Goal: Task Accomplishment & Management: Use online tool/utility

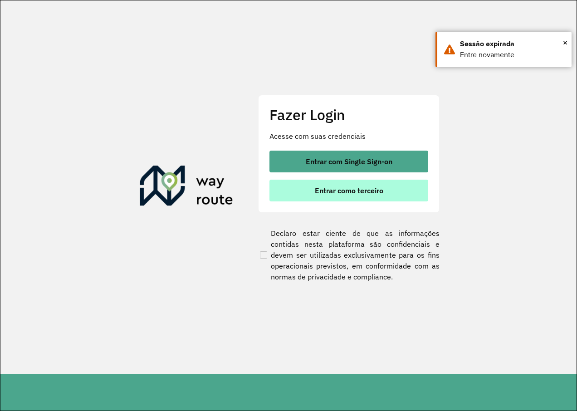
click at [359, 189] on span "Entrar como terceiro" at bounding box center [349, 190] width 68 height 7
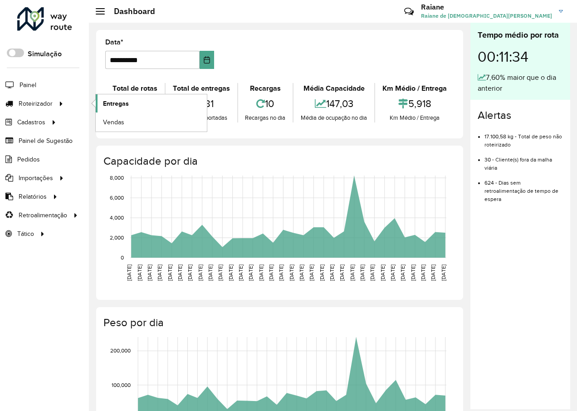
click at [120, 102] on span "Entregas" at bounding box center [116, 104] width 26 height 10
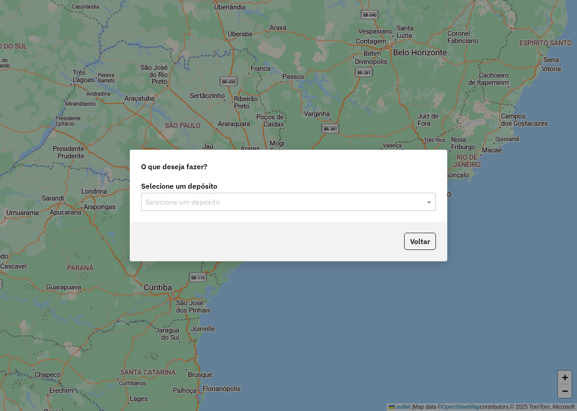
click at [214, 205] on input "text" at bounding box center [279, 202] width 267 height 11
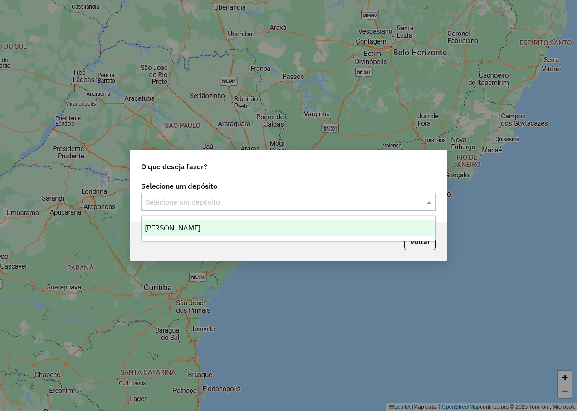
click at [201, 226] on div "Farid - Mariana" at bounding box center [288, 227] width 294 height 15
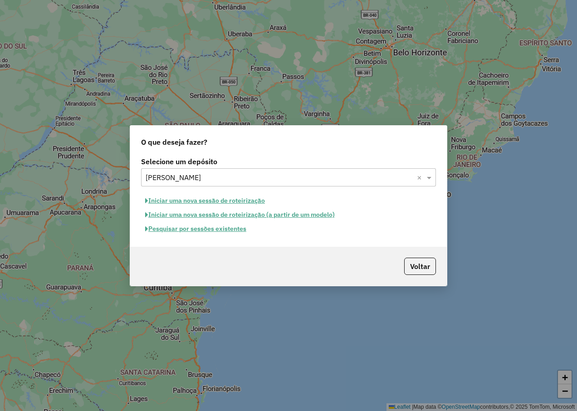
click at [189, 224] on button "Pesquisar por sessões existentes" at bounding box center [195, 229] width 109 height 14
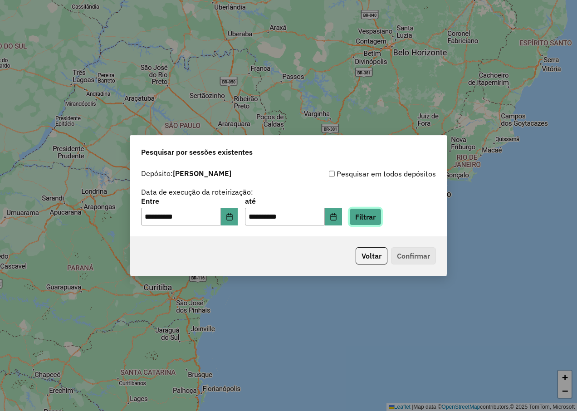
click at [375, 222] on button "Filtrar" at bounding box center [365, 216] width 32 height 17
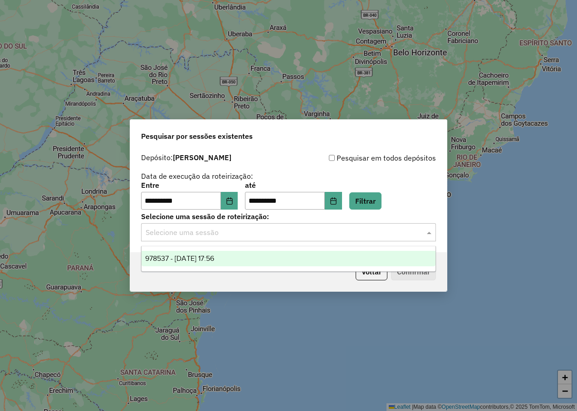
click at [223, 241] on div "Selecione uma sessão" at bounding box center [288, 232] width 295 height 18
click at [214, 263] on div "978537 - 13/08/2025 17:56" at bounding box center [288, 258] width 294 height 15
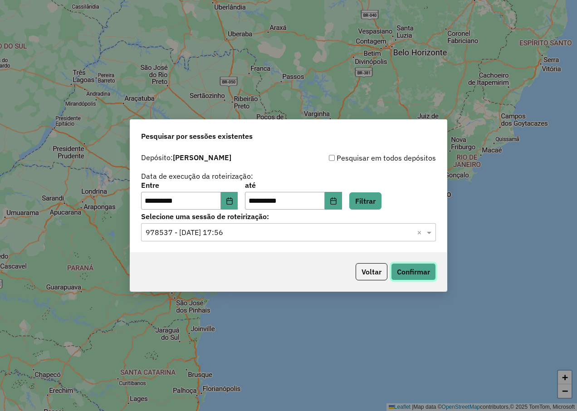
click at [402, 269] on button "Confirmar" at bounding box center [413, 271] width 45 height 17
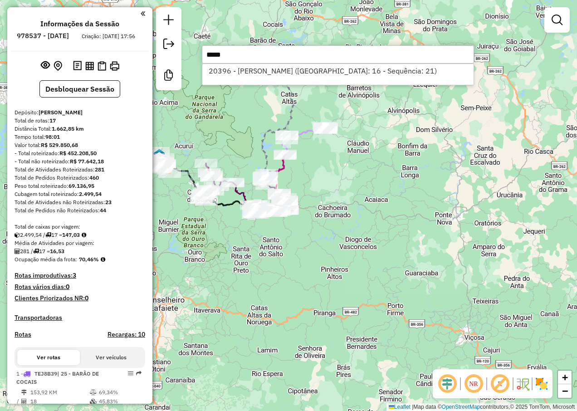
type input "*****"
click at [242, 81] on div "20396 - DANIEL AIRES MOURA (Rota: 16 - Sequência: 21)" at bounding box center [338, 74] width 272 height 22
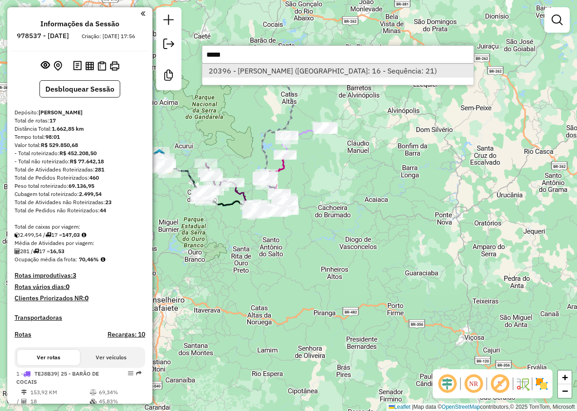
click at [241, 75] on li "20396 - DANIEL AIRES MOURA (Rota: 16 - Sequência: 21)" at bounding box center [337, 71] width 271 height 14
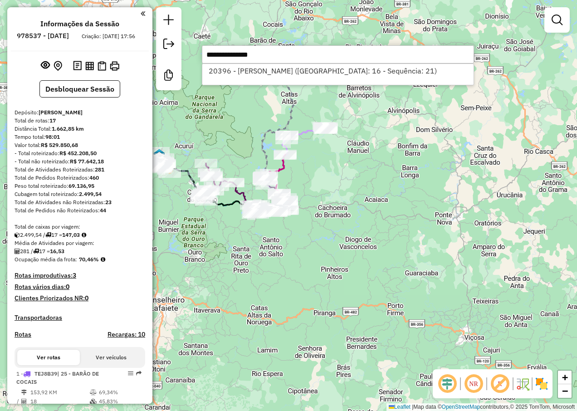
select select "**********"
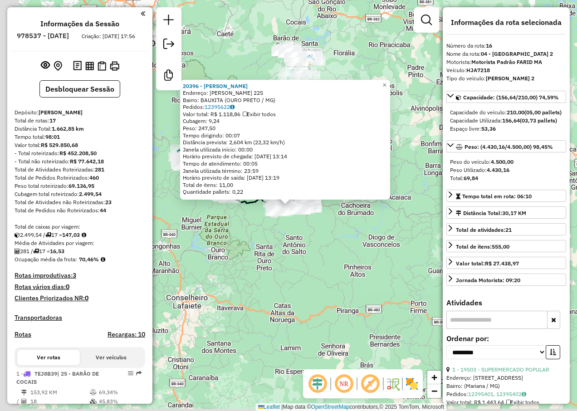
scroll to position [1059, 0]
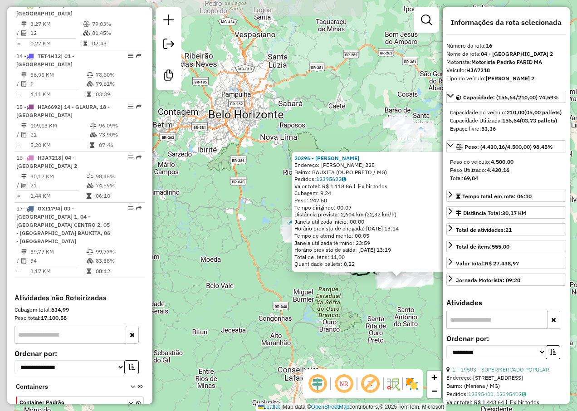
drag, startPoint x: 233, startPoint y: 54, endPoint x: 315, endPoint y: 99, distance: 93.5
click at [338, 118] on div "20396 - DANIEL AIRES MOURA Endereço: ANTONIO JOSE RAMOS 225 Bairro: BAUXITA (OU…" at bounding box center [288, 205] width 577 height 411
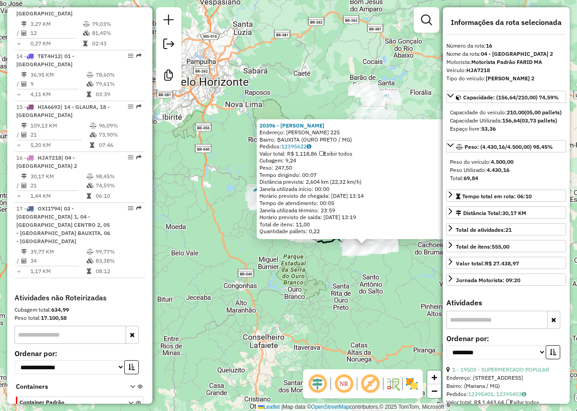
drag, startPoint x: 270, startPoint y: 111, endPoint x: 253, endPoint y: 101, distance: 19.9
click at [253, 101] on div "20396 - DANIEL AIRES MOURA Endereço: ANTONIO JOSE RAMOS 225 Bairro: BAUXITA (OU…" at bounding box center [288, 205] width 577 height 411
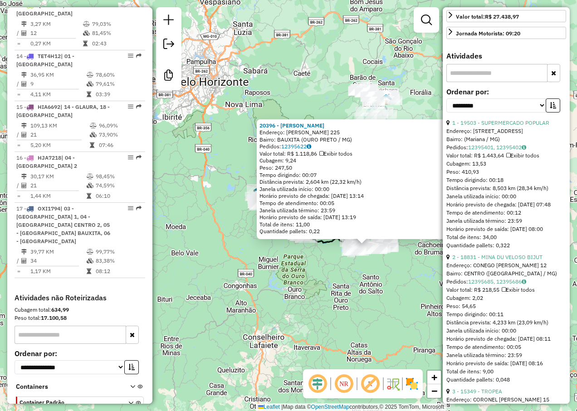
scroll to position [272, 0]
